Goal: Task Accomplishment & Management: Manage account settings

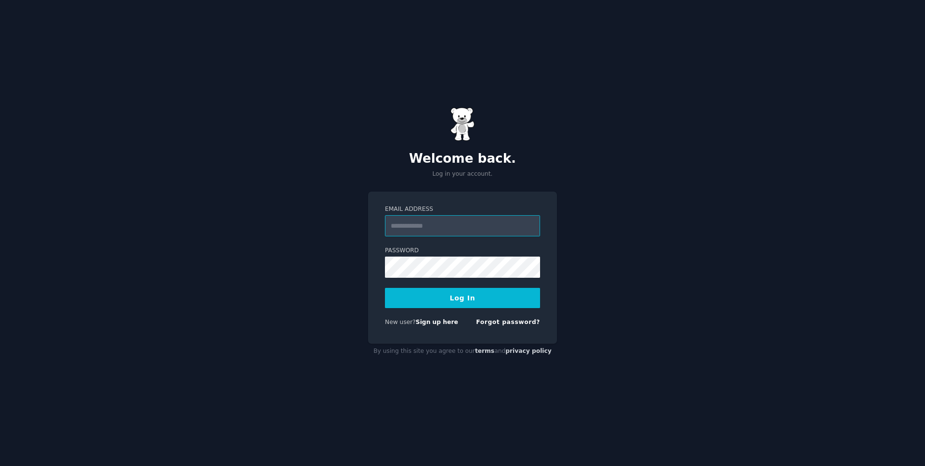
click at [395, 227] on input "Email Address" at bounding box center [462, 225] width 155 height 21
click at [423, 227] on input "Email Address" at bounding box center [462, 225] width 155 height 21
click at [356, 284] on div "Welcome back. Log in your account. Email Address Password Log In New user? Sign…" at bounding box center [462, 233] width 925 height 466
click at [445, 325] on link "Sign up here" at bounding box center [437, 322] width 42 height 7
